Goal: Entertainment & Leisure: Browse casually

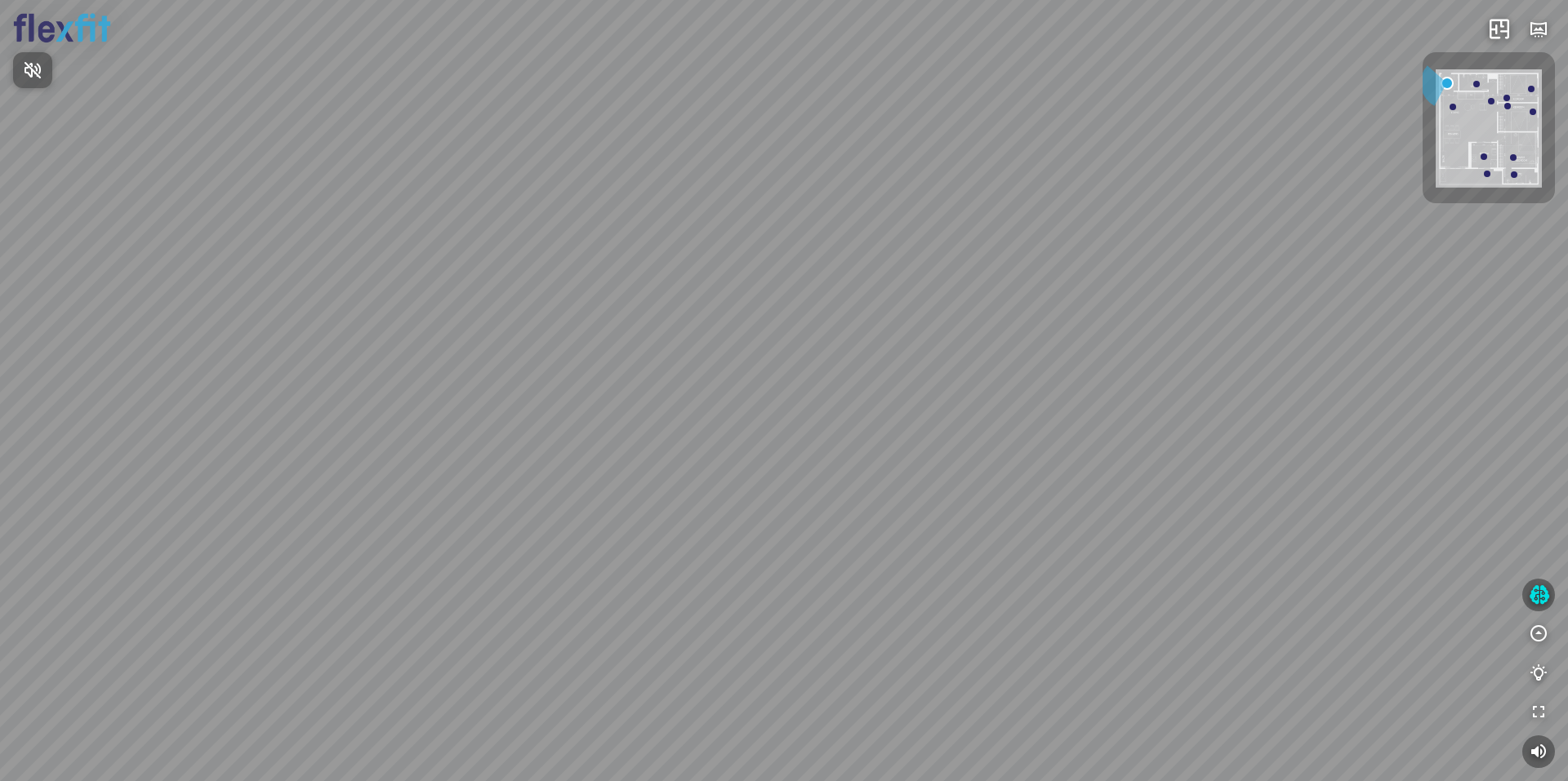
drag, startPoint x: 734, startPoint y: 613, endPoint x: 734, endPoint y: 604, distance: 9.0
click at [734, 609] on div at bounding box center [784, 390] width 1568 height 781
click at [716, 573] on div at bounding box center [784, 390] width 1568 height 781
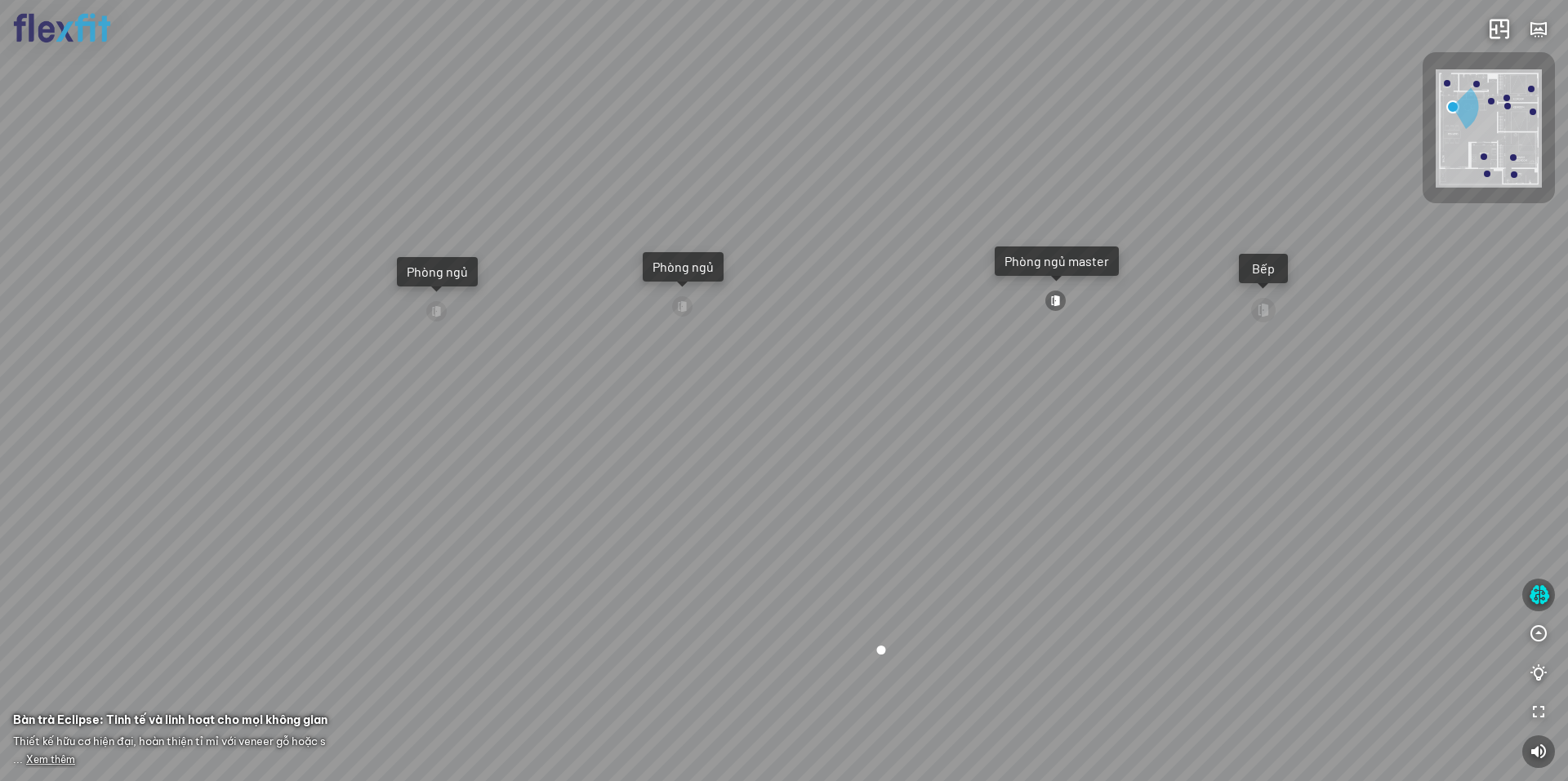
drag, startPoint x: 1030, startPoint y: 252, endPoint x: 1021, endPoint y: 249, distance: 9.5
click at [1023, 253] on div "Phòng ngủ master" at bounding box center [1056, 261] width 125 height 30
click at [1086, 264] on div "Phòng ngủ master" at bounding box center [1056, 261] width 104 height 17
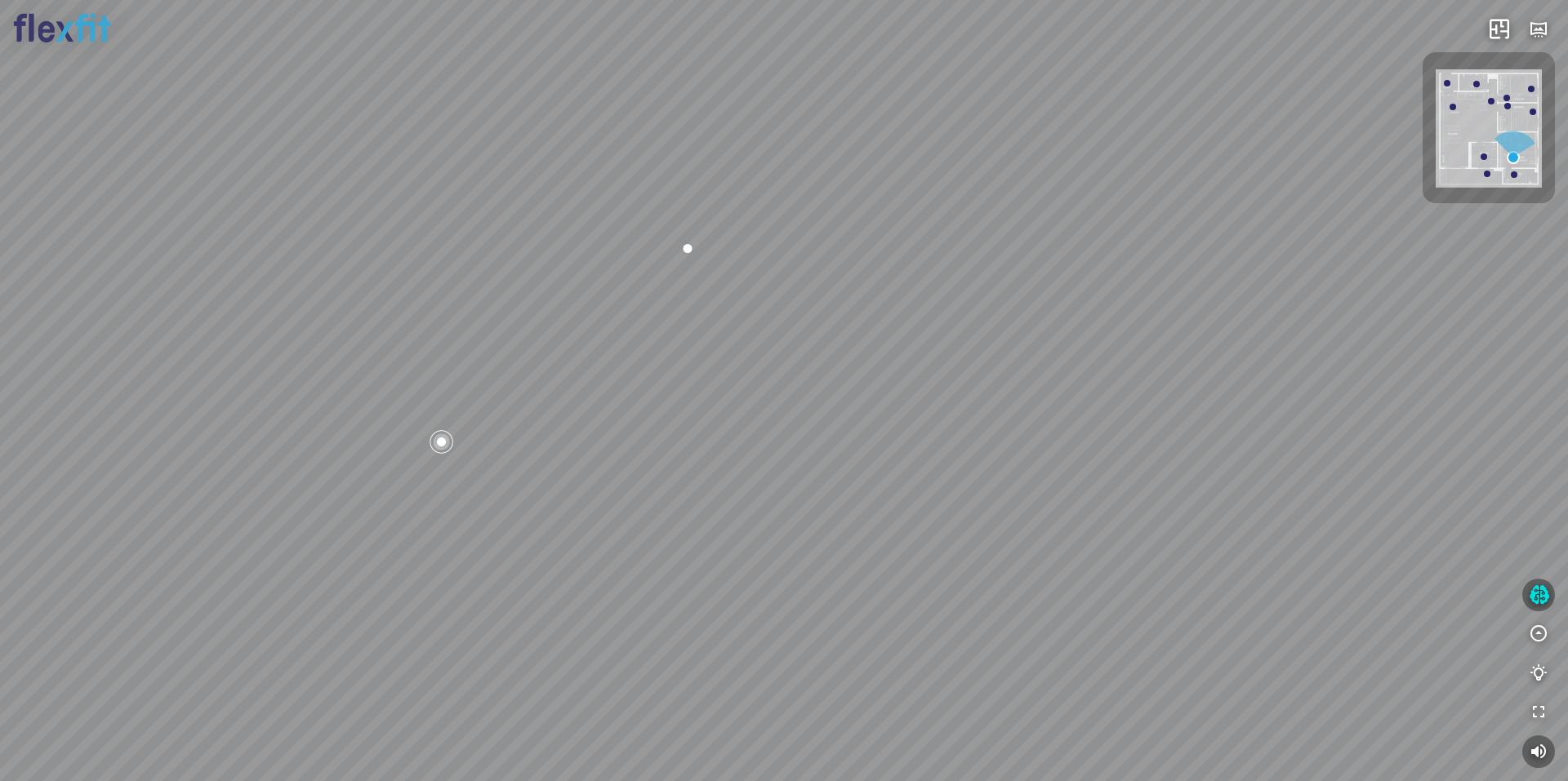
drag, startPoint x: 461, startPoint y: 454, endPoint x: 447, endPoint y: 411, distance: 45.2
click at [457, 406] on div "Phòng khách Phòng tắm master" at bounding box center [784, 390] width 1568 height 781
click at [324, 413] on div "Phòng khách Phòng tắm master" at bounding box center [784, 390] width 1568 height 781
drag, startPoint x: 693, startPoint y: 451, endPoint x: 539, endPoint y: 440, distance: 154.4
click at [546, 443] on div "Phòng khách Phòng tắm master" at bounding box center [784, 390] width 1568 height 781
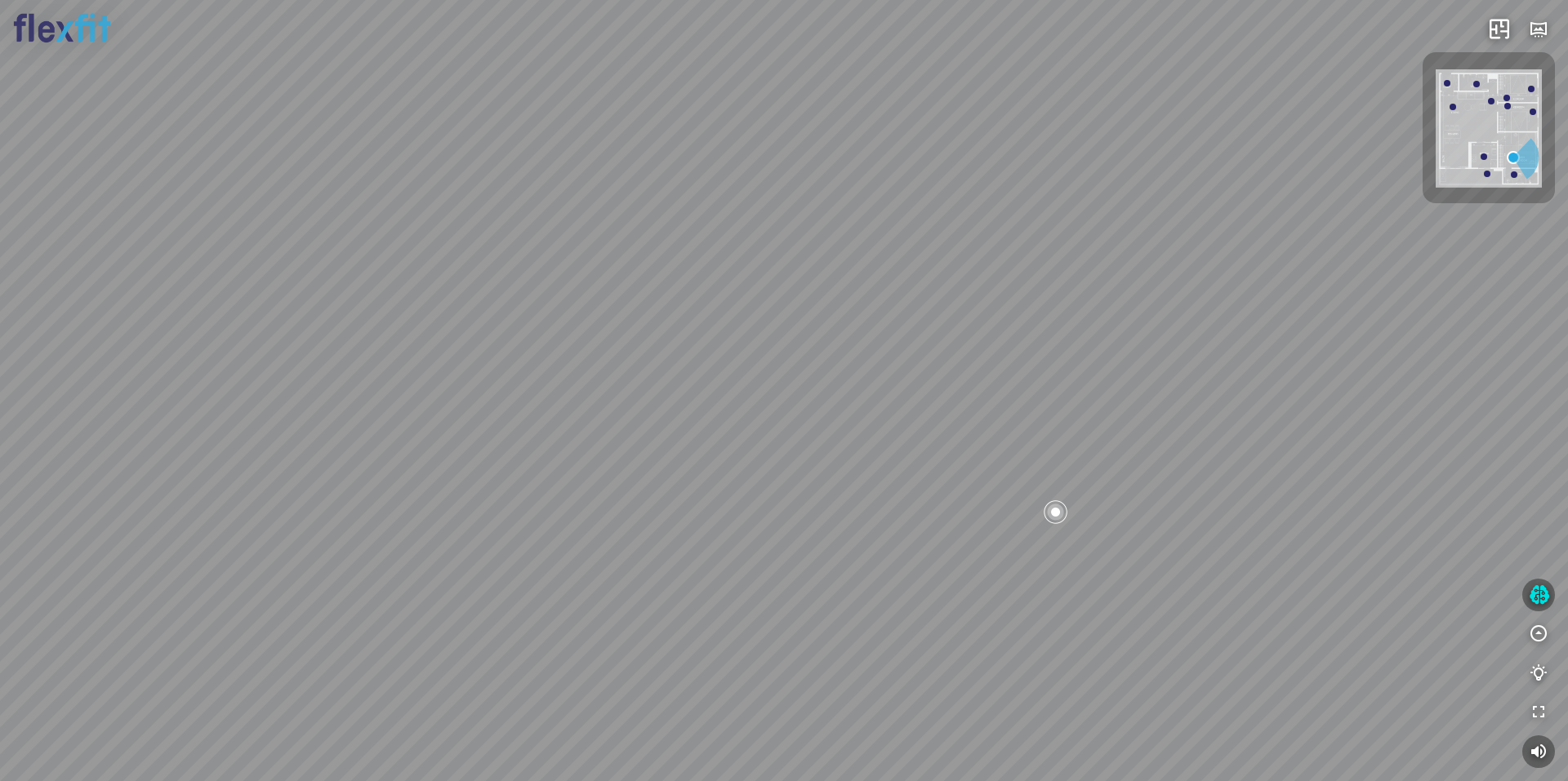
drag, startPoint x: 897, startPoint y: 446, endPoint x: 776, endPoint y: 441, distance: 121.1
click at [776, 441] on div "Phòng khách Phòng tắm master" at bounding box center [784, 390] width 1568 height 781
drag, startPoint x: 849, startPoint y: 450, endPoint x: 840, endPoint y: 449, distance: 9.1
click at [841, 450] on div "Phòng khách Phòng tắm master" at bounding box center [784, 390] width 1568 height 781
click at [825, 467] on div "Phòng khách Phòng tắm master" at bounding box center [784, 390] width 1568 height 781
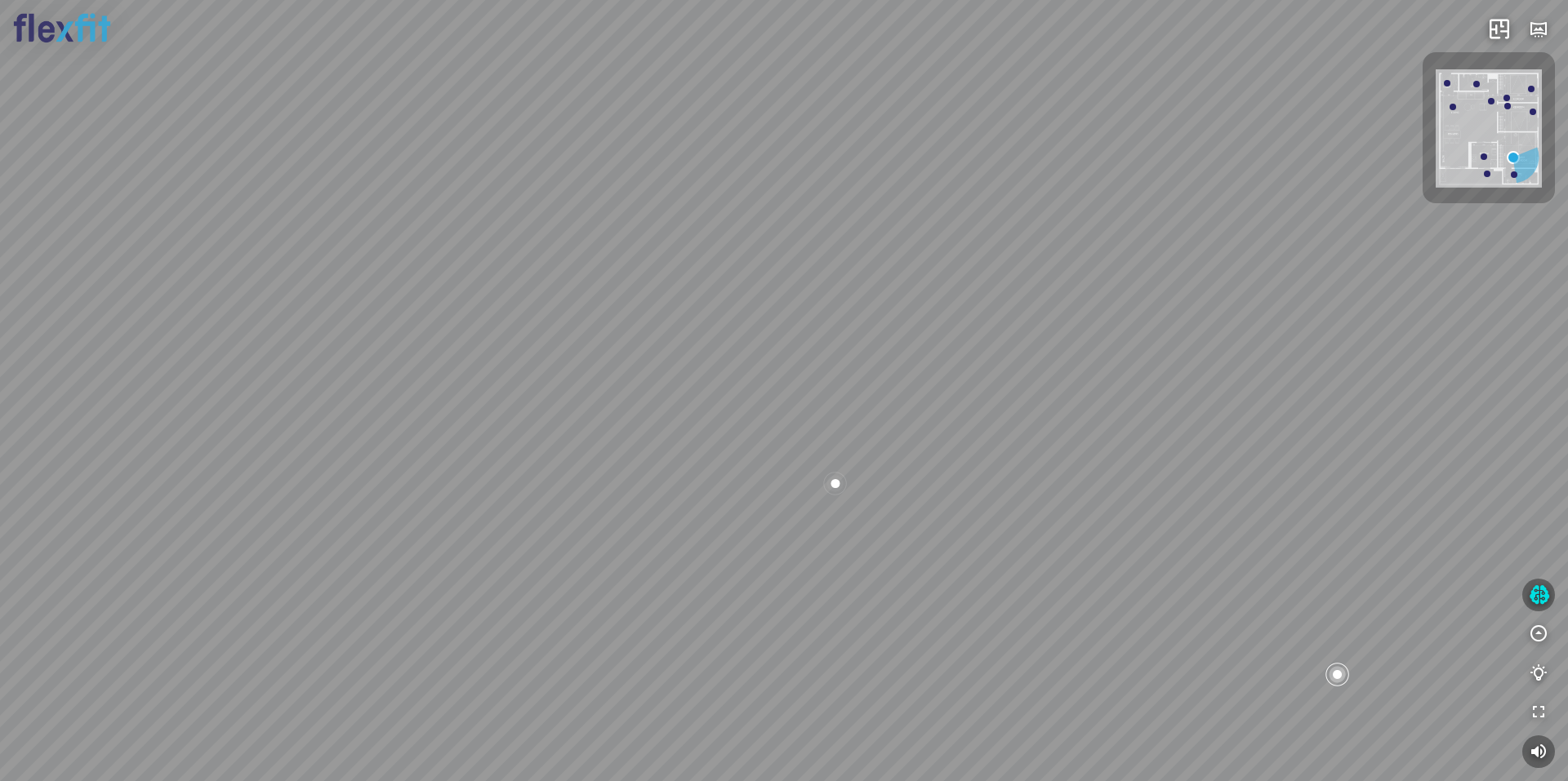
click at [834, 477] on div at bounding box center [835, 483] width 28 height 28
drag, startPoint x: 916, startPoint y: 396, endPoint x: 804, endPoint y: 351, distance: 120.7
click at [807, 353] on div "Phòng khách Phòng tắm master" at bounding box center [784, 390] width 1568 height 781
drag, startPoint x: 915, startPoint y: 500, endPoint x: 736, endPoint y: 579, distance: 195.7
click at [726, 577] on div "Phòng khách Phòng tắm master" at bounding box center [784, 390] width 1568 height 781
